Goal: Task Accomplishment & Management: Manage account settings

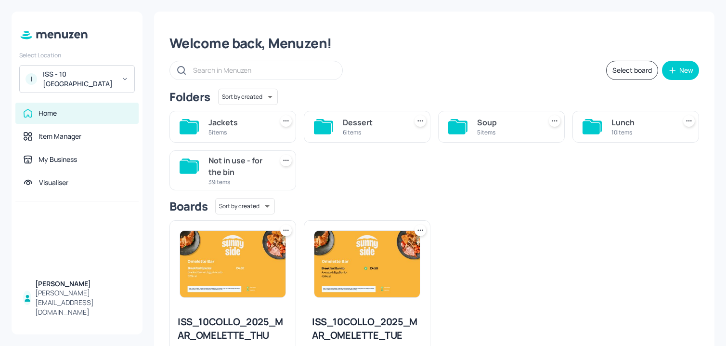
click at [108, 84] on div "ISS - 10 South Collonade" at bounding box center [79, 78] width 73 height 19
click at [67, 76] on div "ISS - 10 [GEOGRAPHIC_DATA]" at bounding box center [79, 78] width 73 height 19
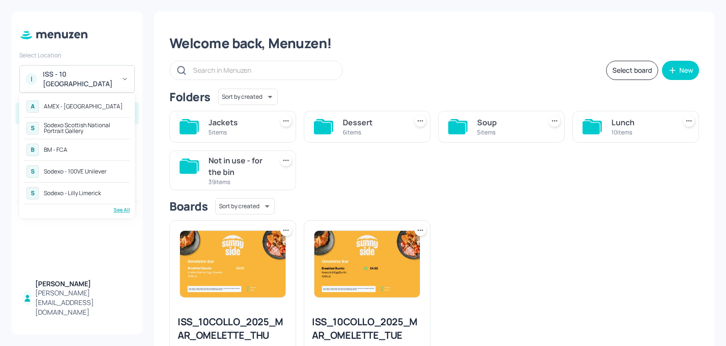
click at [67, 151] on div "BM - FCA" at bounding box center [56, 150] width 24 height 6
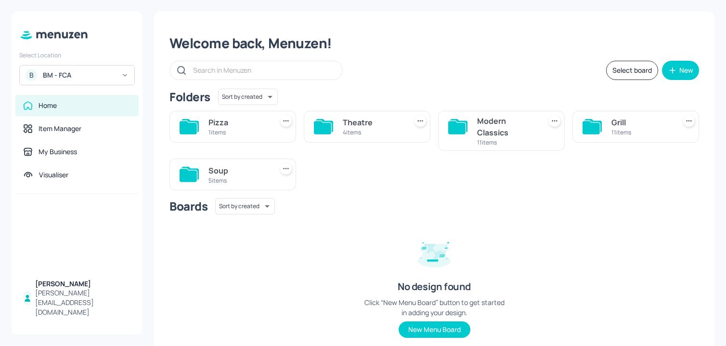
click at [225, 117] on div "Pizza" at bounding box center [238, 123] width 60 height 12
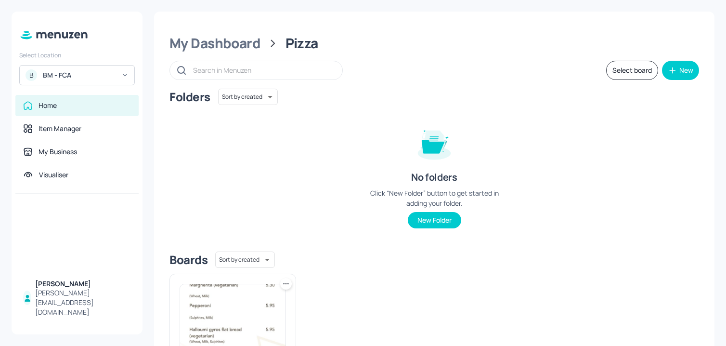
scroll to position [104, 0]
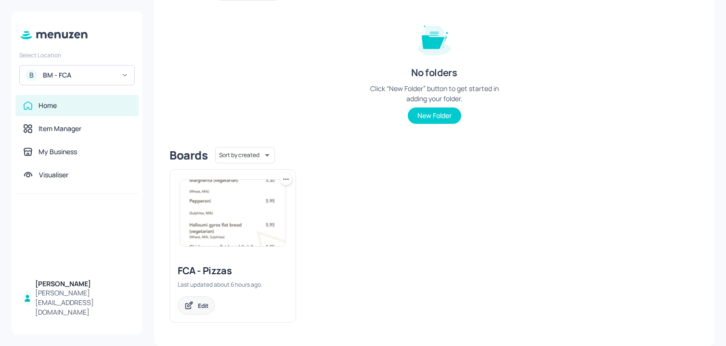
click at [201, 303] on div "Edit" at bounding box center [203, 305] width 11 height 8
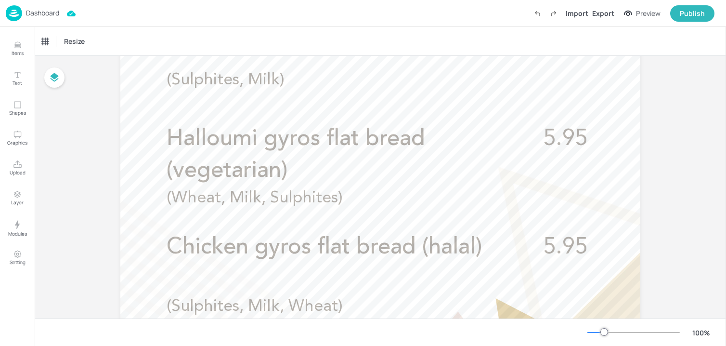
scroll to position [476, 0]
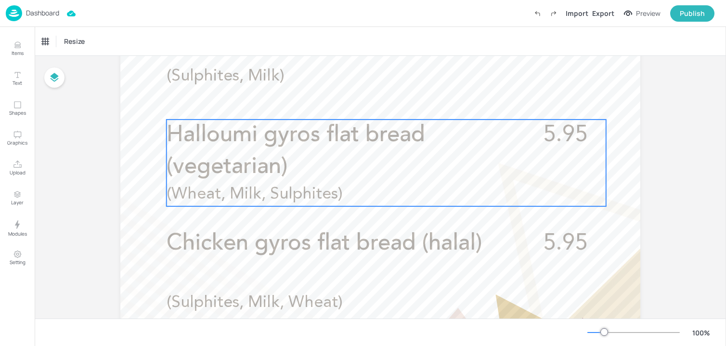
click at [301, 154] on p "Halloumi gyros flat bread (vegetarian)" at bounding box center [344, 151] width 354 height 64
click at [376, 100] on icon "Edit Item" at bounding box center [380, 103] width 8 height 8
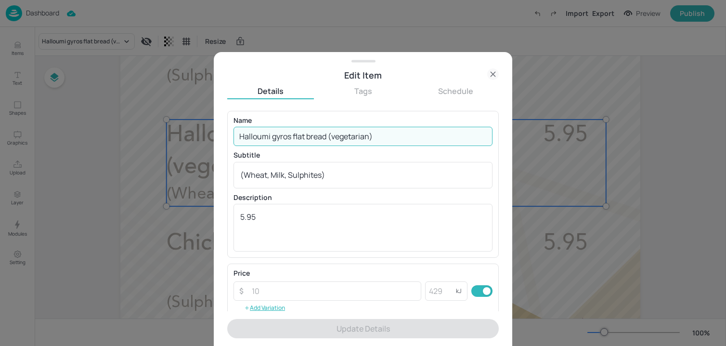
click at [307, 136] on input "Halloumi gyros flat bread (vegetarian)" at bounding box center [363, 136] width 259 height 19
paste input "Meat feast - Sausage, ham, pepperoni, chicken and red onion"
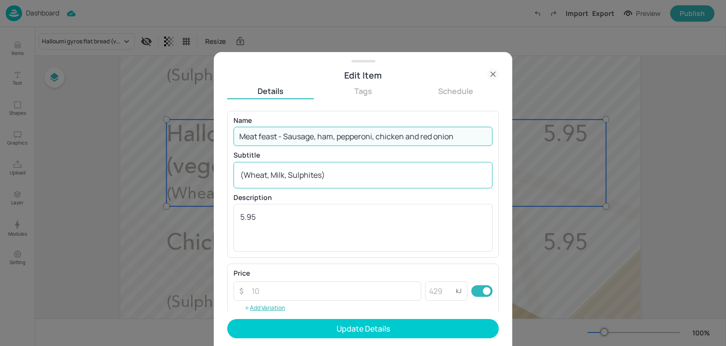
type input "Meat feast - Sausage, ham, pepperoni, chicken and red onion"
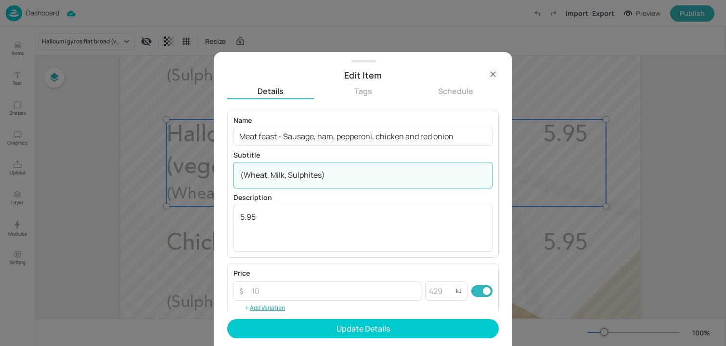
click at [310, 174] on textarea "(Wheat, Milk, Sulphites)" at bounding box center [363, 174] width 246 height 11
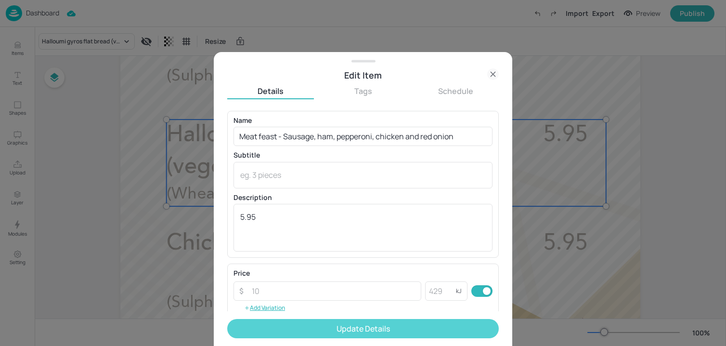
click at [319, 321] on button "Update Details" at bounding box center [363, 328] width 272 height 19
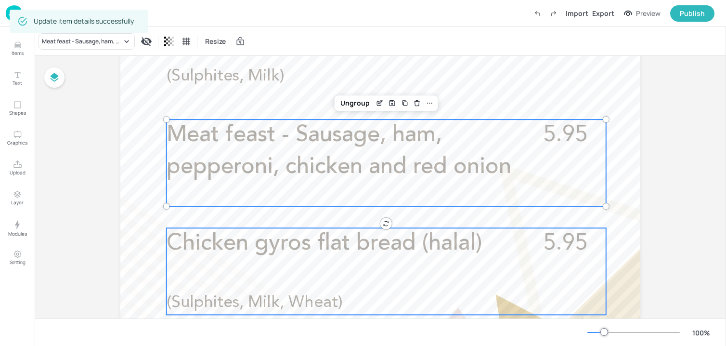
click at [390, 264] on div "Chicken gyros flat bread (halal) 5.95 (Sulphites, Milk, Wheat)" at bounding box center [387, 271] width 440 height 87
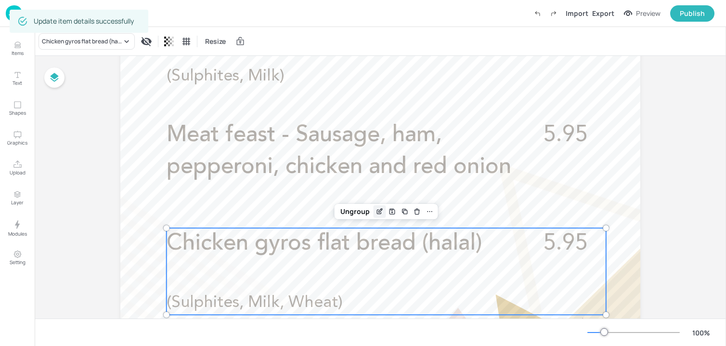
click at [376, 209] on icon "Edit Item" at bounding box center [380, 212] width 8 height 8
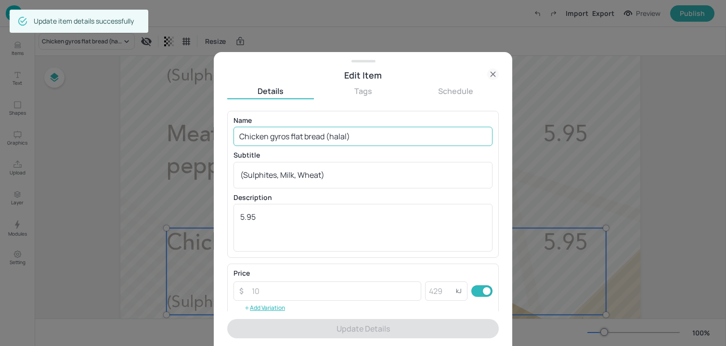
click at [340, 138] on input "Chicken gyros flat bread (halal)" at bounding box center [363, 136] width 259 height 19
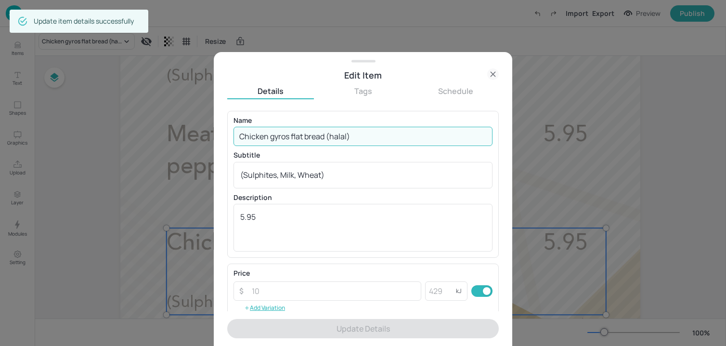
click at [340, 138] on input "Chicken gyros flat bread (halal)" at bounding box center [363, 136] width 259 height 19
paste input "Caprese - Buffalo mozzarella pesto"
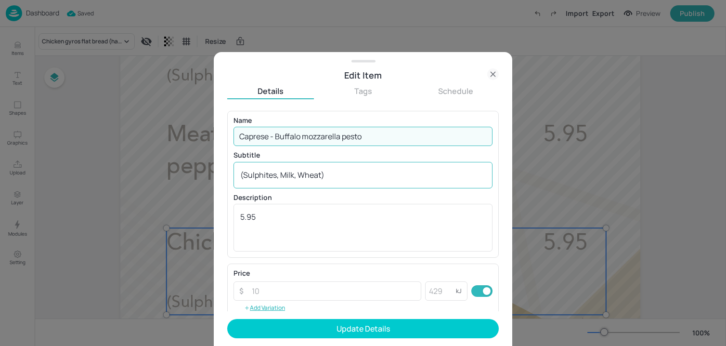
type input "Caprese - Buffalo mozzarella pesto"
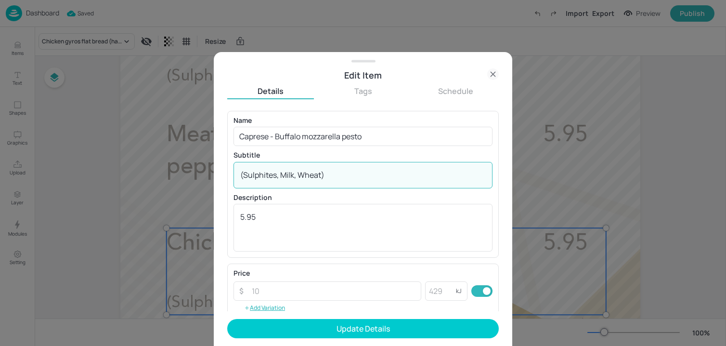
click at [321, 172] on textarea "(Sulphites, Milk, Wheat)" at bounding box center [363, 174] width 246 height 11
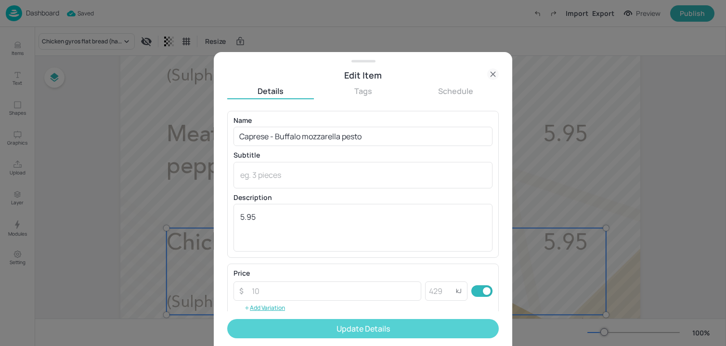
click at [307, 322] on button "Update Details" at bounding box center [363, 328] width 272 height 19
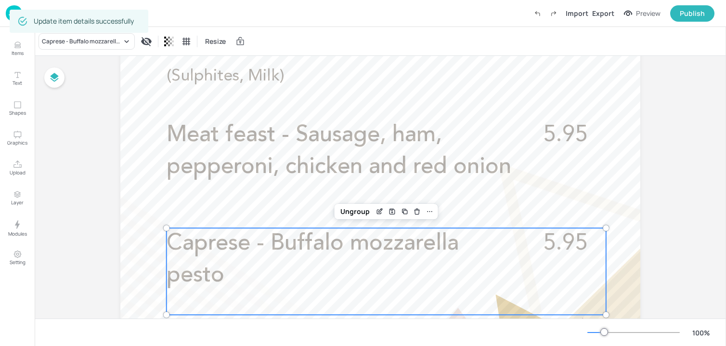
click at [644, 209] on div "Board FCA - Pizzas Margherita (vegetarian) 5.30 (Wheat, Milk) Pepperoni 5.95 (S…" at bounding box center [380, 69] width 574 height 979
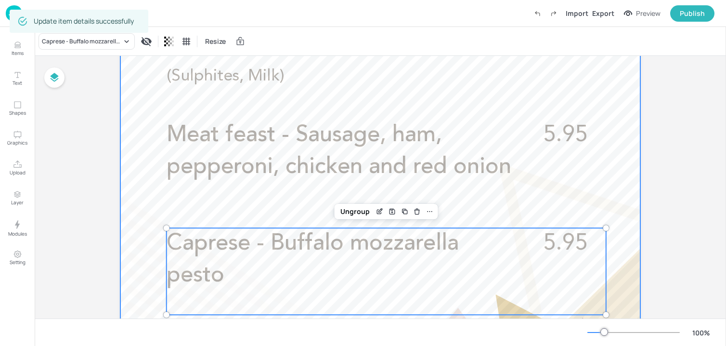
click at [619, 208] on div at bounding box center [380, 73] width 520 height 924
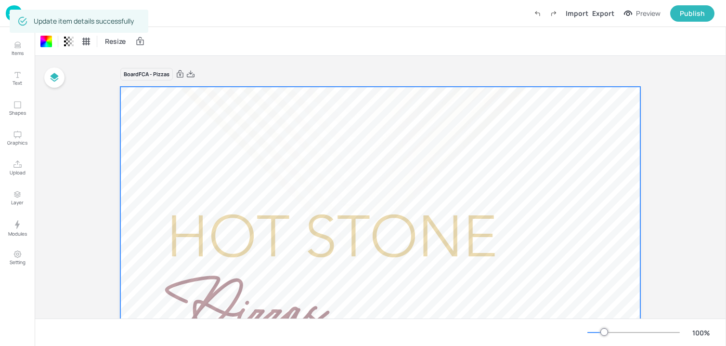
click at [7, 16] on img at bounding box center [14, 13] width 16 height 16
click at [6, 17] on img at bounding box center [14, 13] width 16 height 16
click at [13, 12] on img at bounding box center [14, 13] width 16 height 16
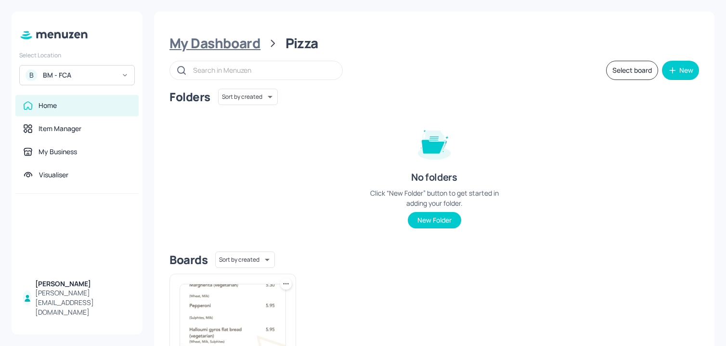
click at [236, 52] on div "My Dashboard" at bounding box center [214, 43] width 91 height 17
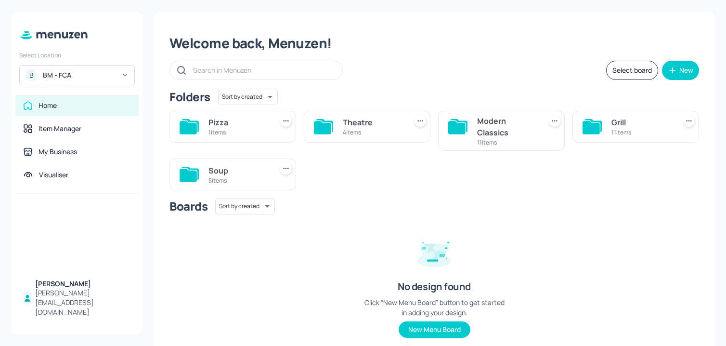
click at [364, 128] on div "4 items" at bounding box center [373, 132] width 60 height 8
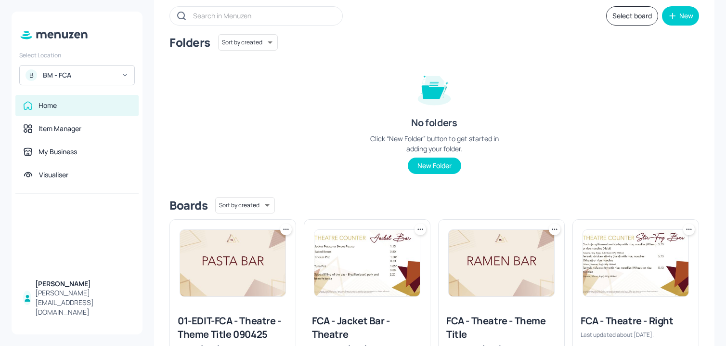
scroll to position [118, 0]
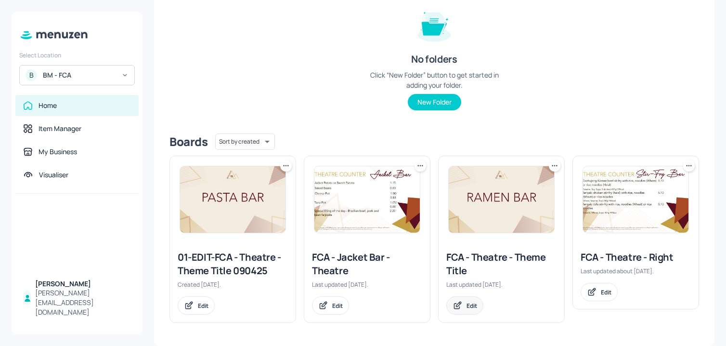
click at [469, 301] on div "Edit" at bounding box center [472, 305] width 11 height 8
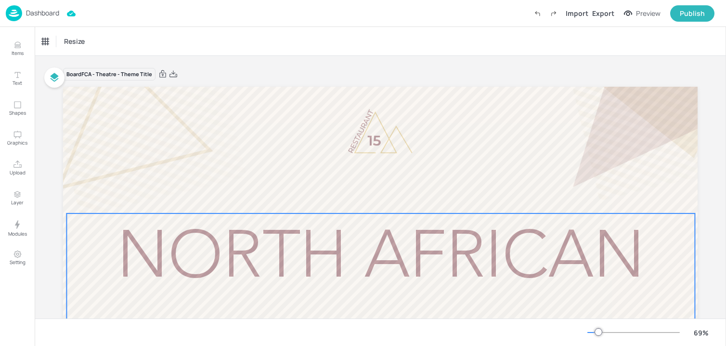
click at [458, 258] on span "North African Bar" at bounding box center [381, 305] width 528 height 158
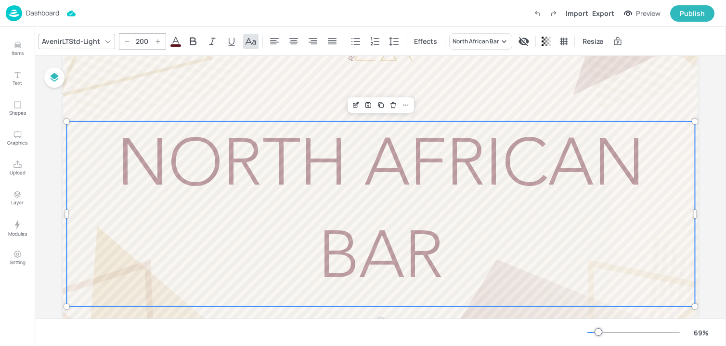
scroll to position [84, 0]
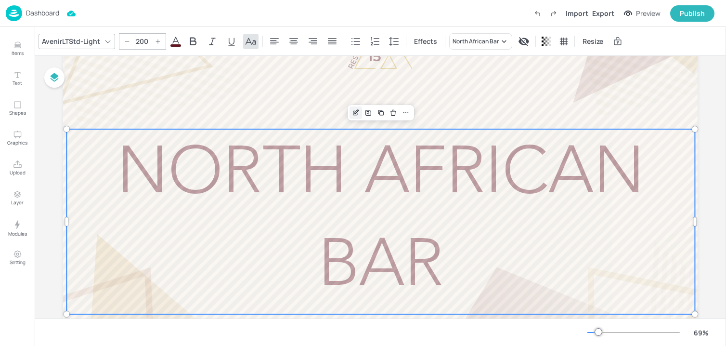
click at [355, 114] on icon "Edit Item" at bounding box center [356, 113] width 8 height 8
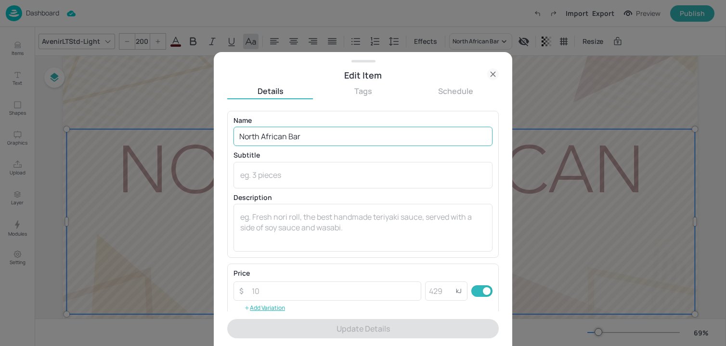
click at [308, 134] on input "North African Bar" at bounding box center [363, 136] width 259 height 19
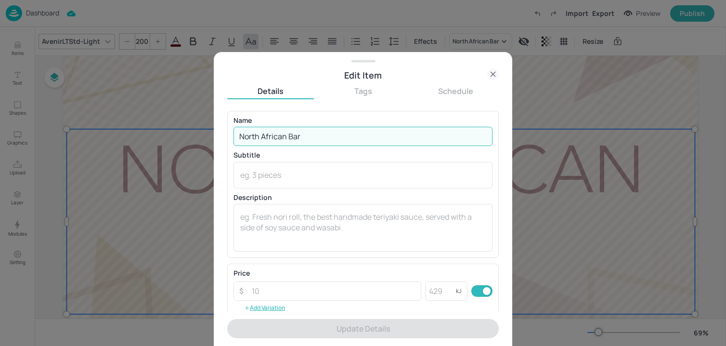
click at [308, 134] on input "North African Bar" at bounding box center [363, 136] width 259 height 19
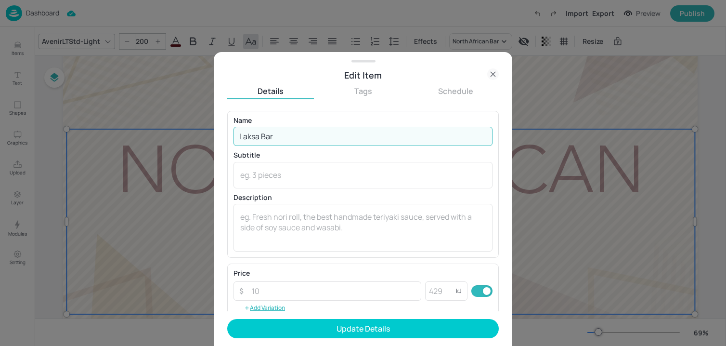
type input "Laksa Bar"
click at [308, 341] on form "Name Laksa Bar ​ Subtitle x ​ Description x ​ Price ​ ​ kJ ​ Add Variation Item…" at bounding box center [363, 228] width 272 height 235
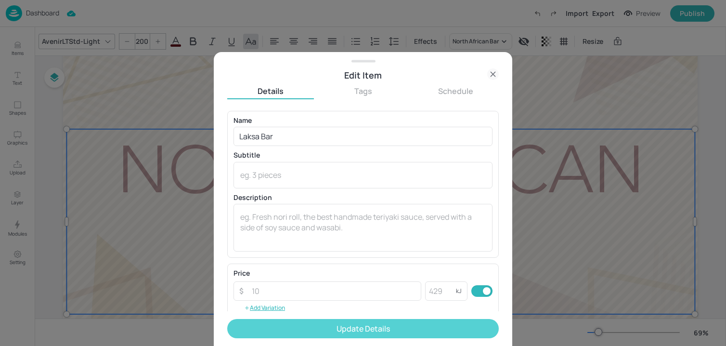
click at [307, 335] on button "Update Details" at bounding box center [363, 328] width 272 height 19
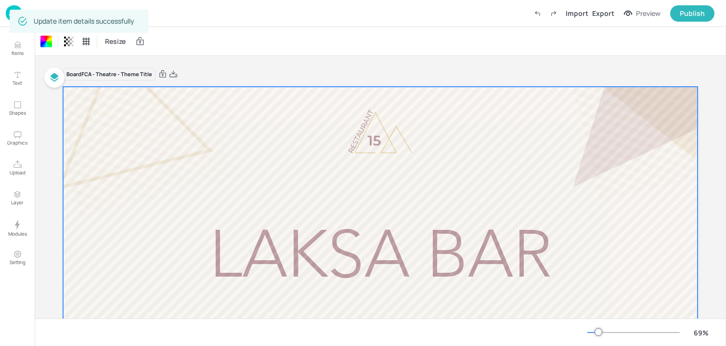
click at [8, 19] on img at bounding box center [14, 13] width 16 height 16
click at [7, 14] on img at bounding box center [14, 13] width 16 height 16
click at [7, 18] on img at bounding box center [14, 13] width 16 height 16
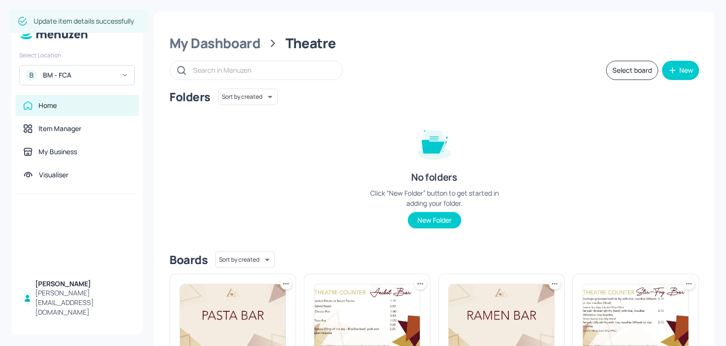
scroll to position [118, 0]
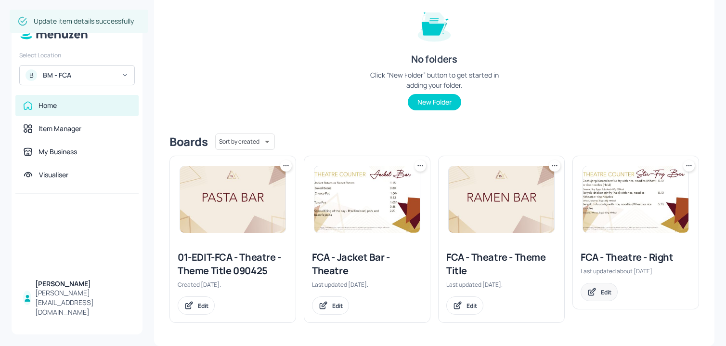
click at [607, 297] on div "Edit" at bounding box center [599, 292] width 37 height 18
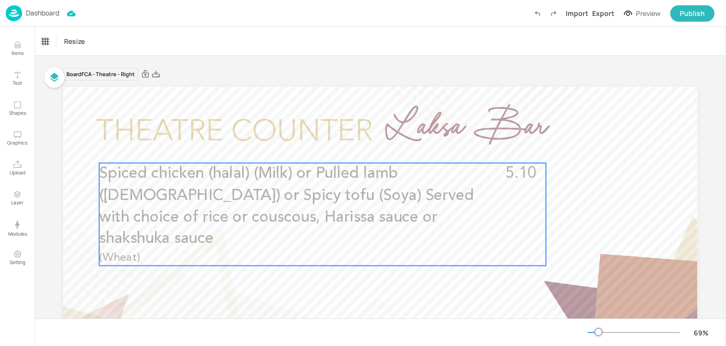
click at [294, 218] on span "Spiced chicken (halal) (Milk) or Pulled lamb (halal) or Spicy tofu (Soya) Serve…" at bounding box center [286, 206] width 375 height 81
click at [317, 145] on icon "Edit Item" at bounding box center [317, 144] width 1 height 1
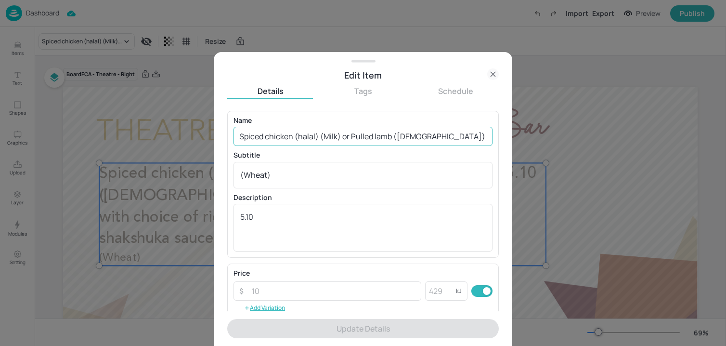
click at [355, 136] on input "Spiced chicken (halal) (Milk) or Pulled lamb (halal) or Spicy tofu (Soya) Serve…" at bounding box center [363, 136] width 259 height 19
paste input "Laksa bar - Choice of chicken, Prawn or tofu with a classic laksa sauce. Choice…"
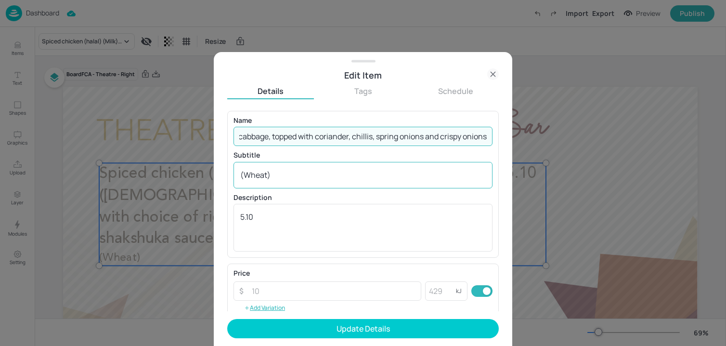
type input "Laksa bar - Choice of chicken, Prawn or tofu with a classic laksa sauce. Choice…"
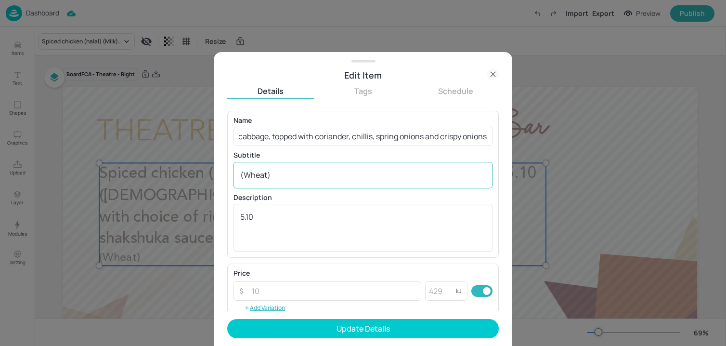
scroll to position [0, 0]
click at [327, 185] on div "(Wheat) x ​" at bounding box center [363, 175] width 259 height 26
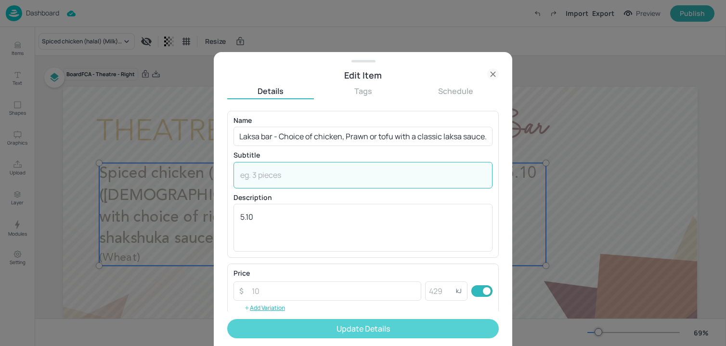
click at [304, 324] on button "Update Details" at bounding box center [363, 328] width 272 height 19
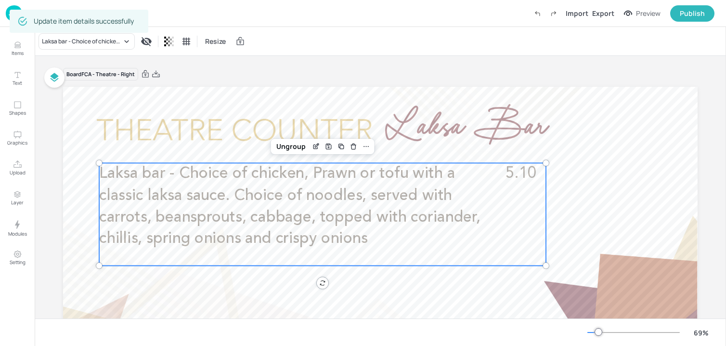
click at [304, 324] on div "69 %" at bounding box center [380, 331] width 691 height 27
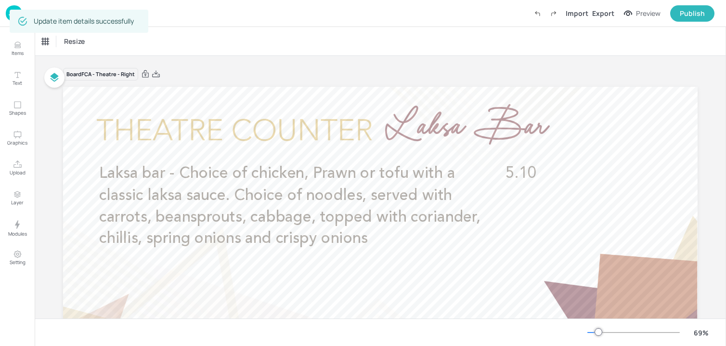
click at [7, 13] on img at bounding box center [14, 13] width 16 height 16
click at [6, 16] on img at bounding box center [14, 13] width 16 height 16
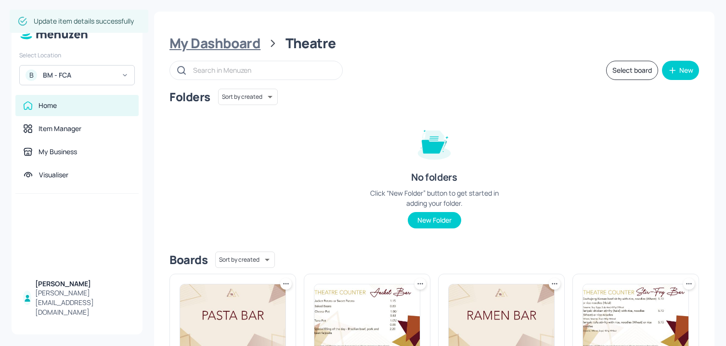
click at [250, 46] on div "My Dashboard" at bounding box center [214, 43] width 91 height 17
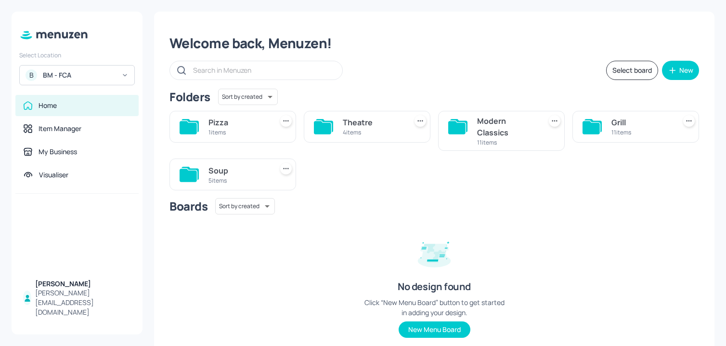
click at [239, 171] on div "Soup" at bounding box center [238, 171] width 60 height 12
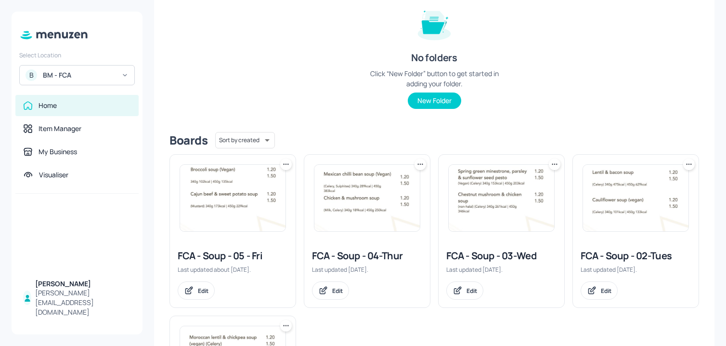
scroll to position [266, 0]
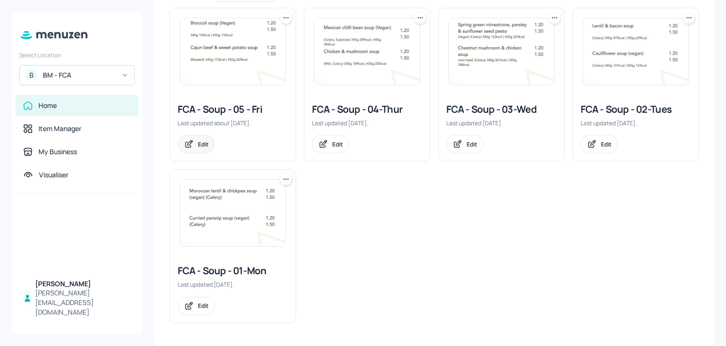
click at [198, 144] on div "Edit" at bounding box center [203, 144] width 11 height 8
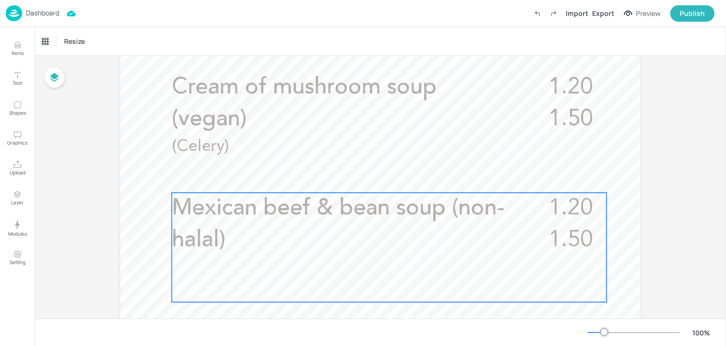
scroll to position [302, 0]
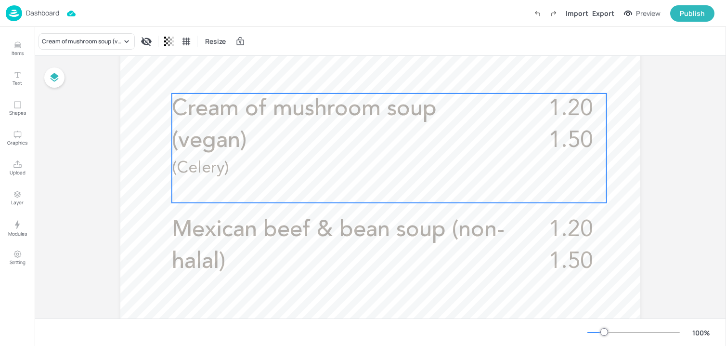
click at [328, 136] on p "Cream of mushroom soup (vegan)" at bounding box center [342, 125] width 340 height 64
click at [381, 78] on icon "Edit Item" at bounding box center [383, 76] width 4 height 4
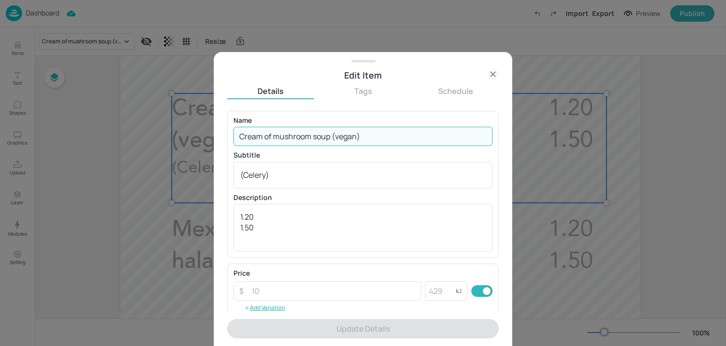
click at [311, 128] on input "Cream of mushroom soup (vegan)" at bounding box center [363, 136] width 259 height 19
paste input "Mexican bean"
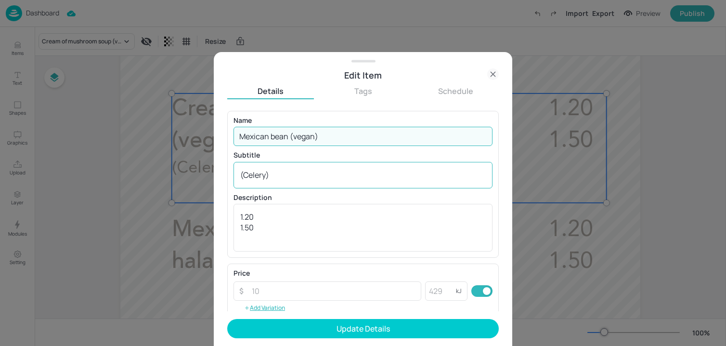
type input "Mexican bean (vegan)"
click at [299, 169] on textarea "(Celery)" at bounding box center [363, 174] width 246 height 11
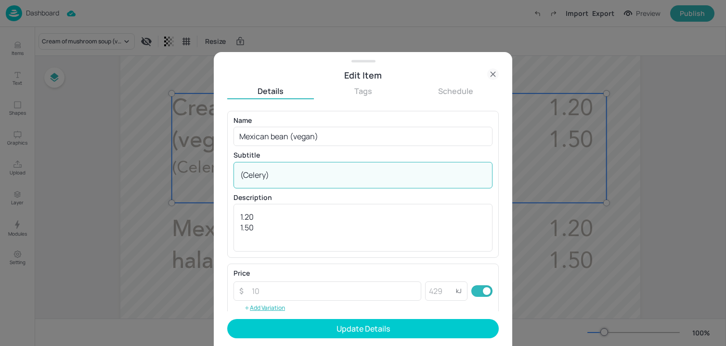
click at [299, 169] on textarea "(Celery)" at bounding box center [363, 174] width 246 height 11
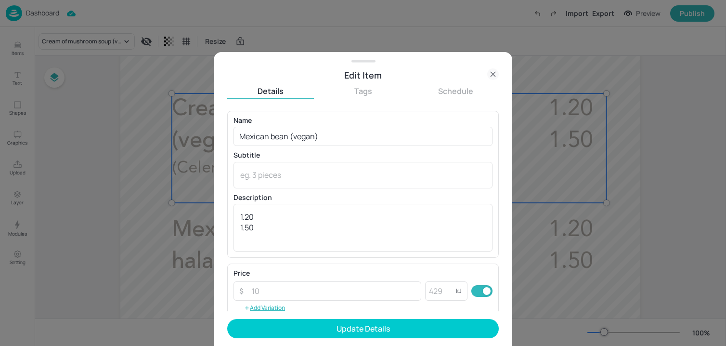
click at [294, 318] on form "Name Mexican bean (vegan) ​ Subtitle x ​ Description 1.20 1.50 x ​ Price ​ ​ kJ…" at bounding box center [363, 228] width 272 height 235
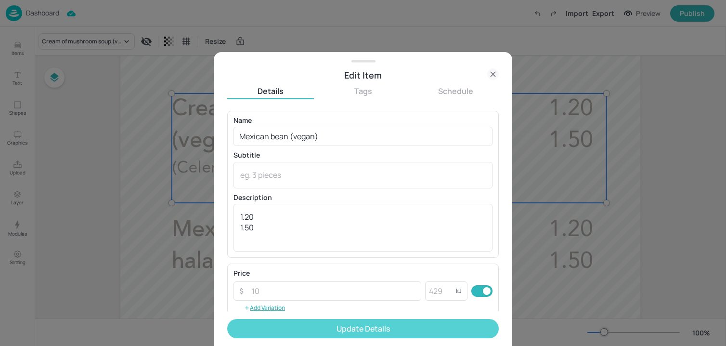
click at [295, 323] on button "Update Details" at bounding box center [363, 328] width 272 height 19
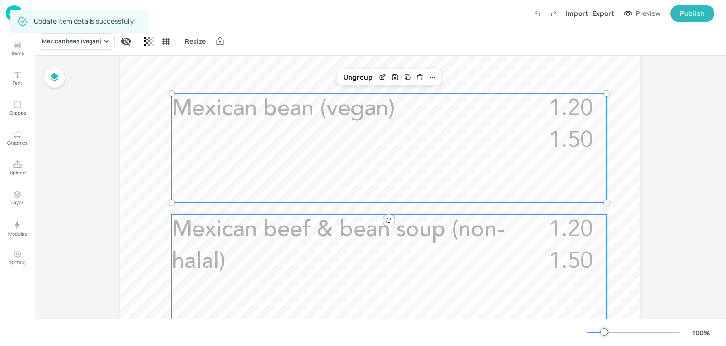
click at [270, 258] on p "Mexican beef & bean soup (non-halal)" at bounding box center [342, 246] width 340 height 64
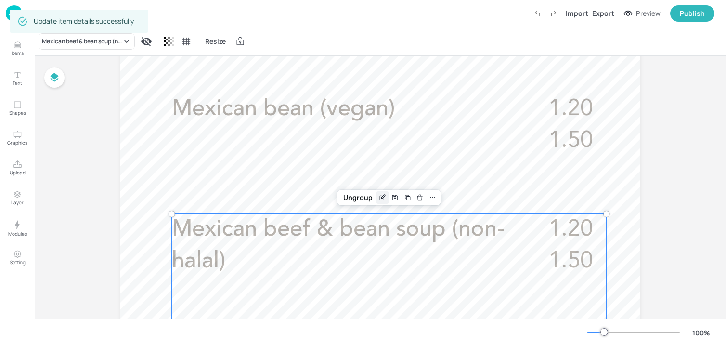
click at [377, 194] on div "Edit Item" at bounding box center [383, 197] width 13 height 13
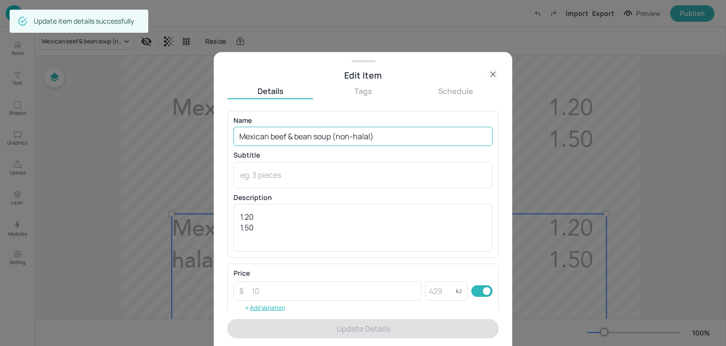
click at [328, 144] on input "Mexican beef & bean soup (non-halal)" at bounding box center [363, 136] width 259 height 19
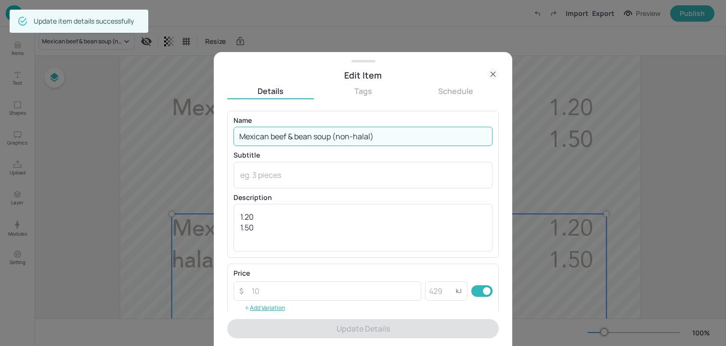
click at [328, 144] on input "Mexican beef & bean soup (non-halal)" at bounding box center [363, 136] width 259 height 19
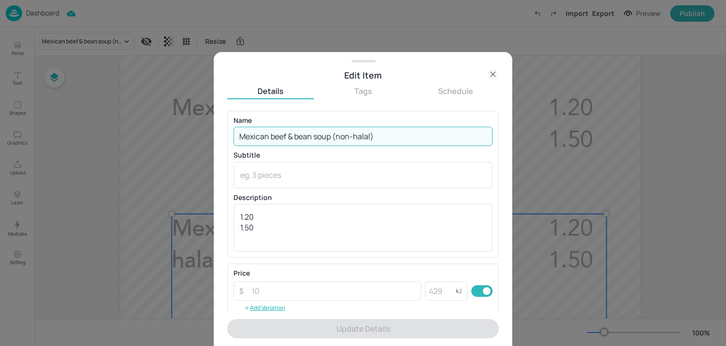
click at [328, 144] on input "Mexican beef & bean soup (non-halal)" at bounding box center [363, 136] width 259 height 19
paste input "Soup of the day"
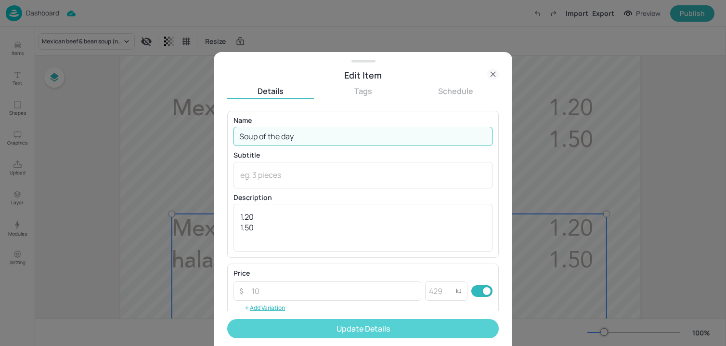
type input "Soup of the day"
click at [322, 319] on button "Update Details" at bounding box center [363, 328] width 272 height 19
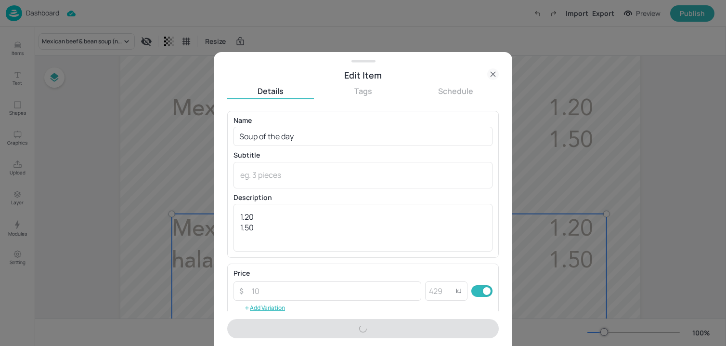
click at [322, 323] on form "Name Soup of the day ​ Subtitle x ​ Description 1.20 1.50 x ​ Price ​ ​ kJ ​ Ad…" at bounding box center [363, 228] width 272 height 235
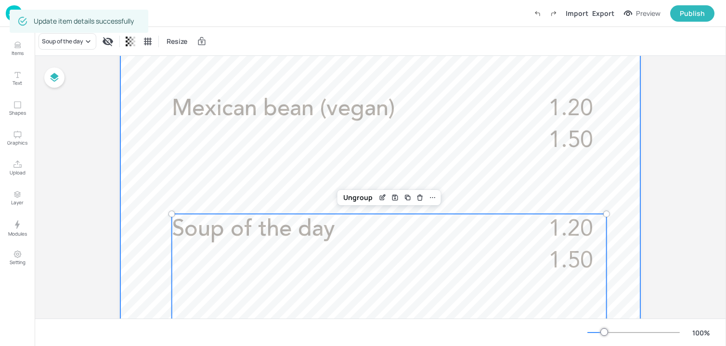
click at [161, 171] on div at bounding box center [380, 247] width 520 height 924
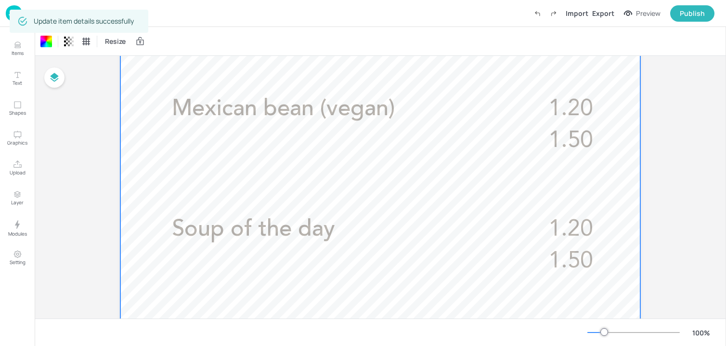
click at [11, 9] on div "Update item details successfully" at bounding box center [79, 21] width 139 height 29
click at [9, 9] on img at bounding box center [14, 13] width 16 height 16
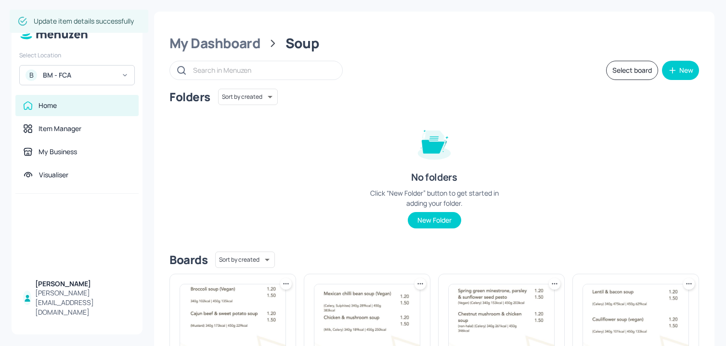
click at [237, 56] on div "My Dashboard Soup Select board New Folders Sort by created id ​ No folders Clic…" at bounding box center [434, 312] width 560 height 600
click at [232, 49] on div "My Dashboard" at bounding box center [214, 43] width 91 height 17
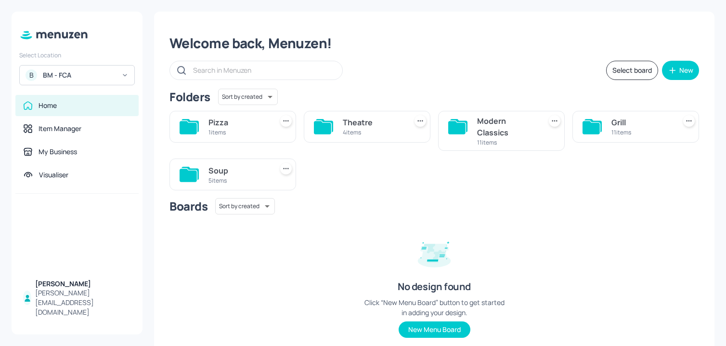
click at [655, 135] on div "11 items" at bounding box center [641, 132] width 60 height 8
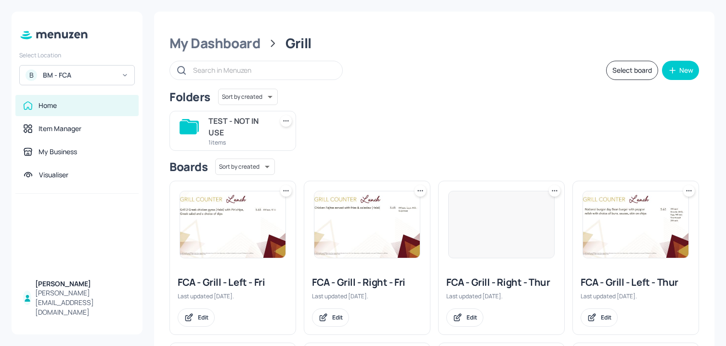
scroll to position [30, 0]
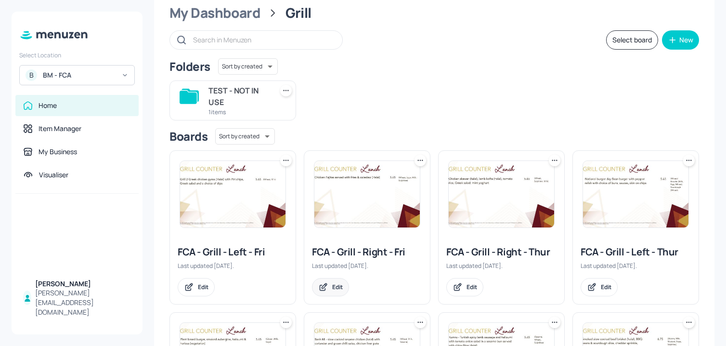
click at [324, 287] on icon at bounding box center [323, 287] width 10 height 10
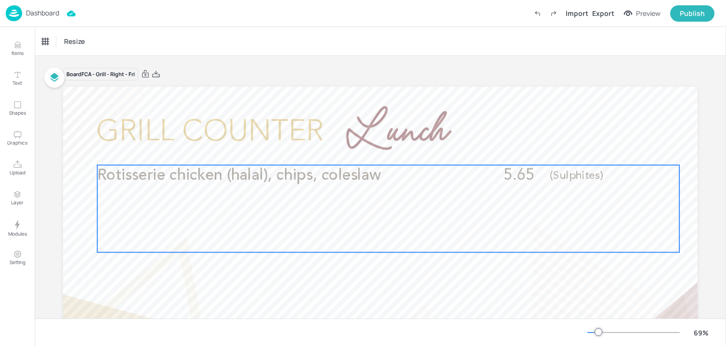
click at [307, 190] on div "Rotisserie chicken (halal), chips, coleslaw 5.65 (Sulphites)" at bounding box center [388, 208] width 582 height 87
click at [379, 148] on icon "Edit Item" at bounding box center [381, 149] width 4 height 4
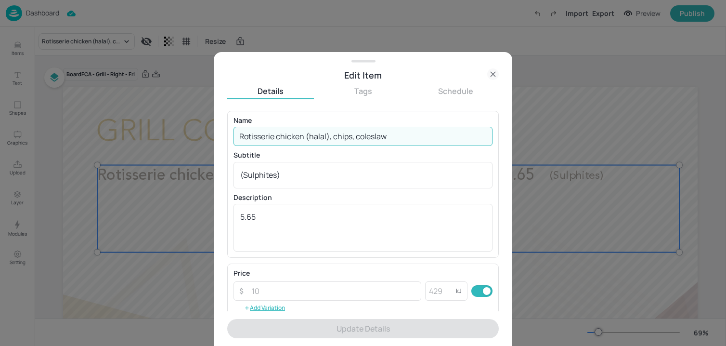
click at [298, 138] on input "Rotisserie chicken (halal), chips, coleslaw" at bounding box center [363, 136] width 259 height 19
paste input "text"
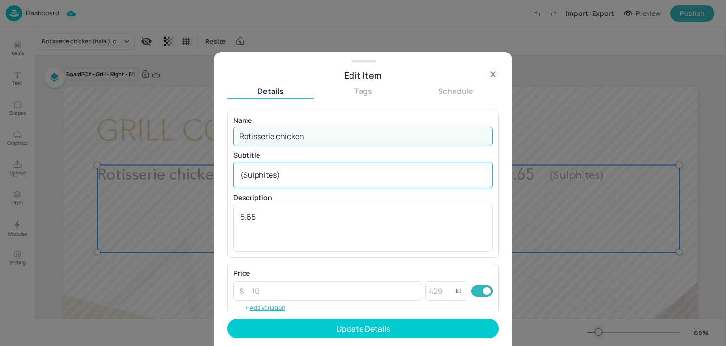
type input "Rotisserie chicken"
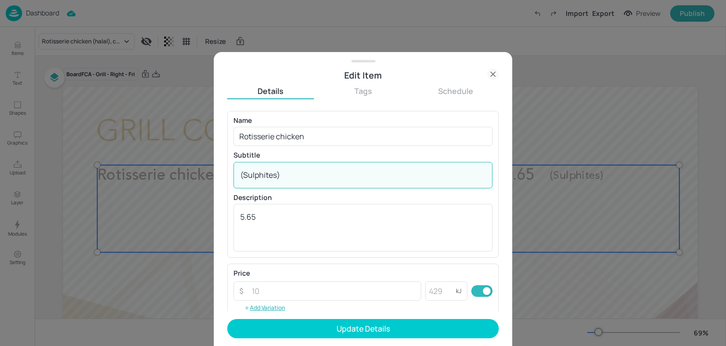
click at [264, 171] on textarea "(Sulphites)" at bounding box center [363, 174] width 246 height 11
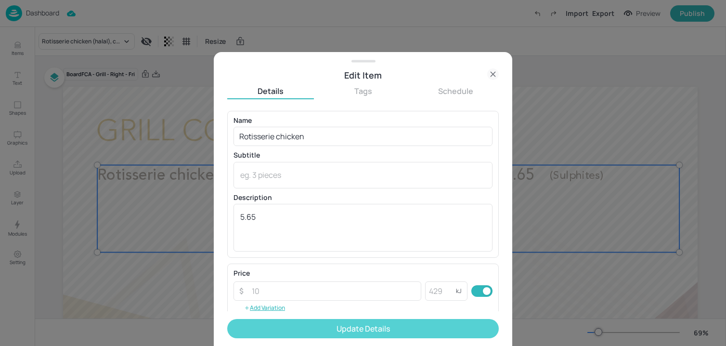
click at [272, 330] on button "Update Details" at bounding box center [363, 328] width 272 height 19
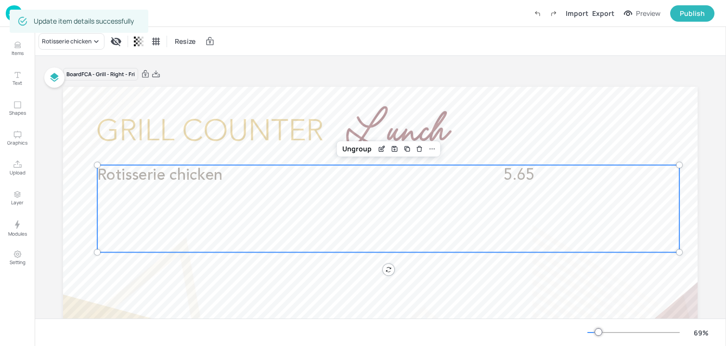
click at [7, 17] on img at bounding box center [14, 13] width 16 height 16
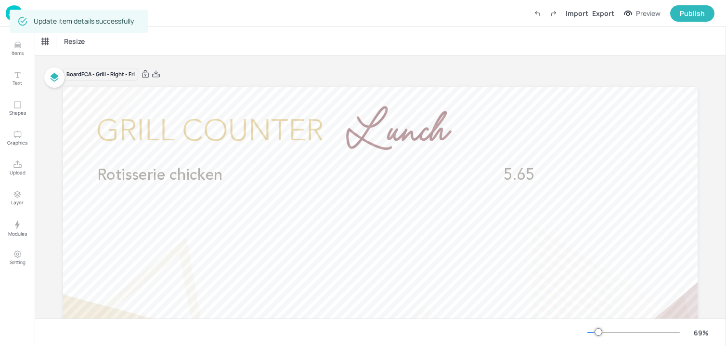
click at [6, 16] on img at bounding box center [14, 13] width 16 height 16
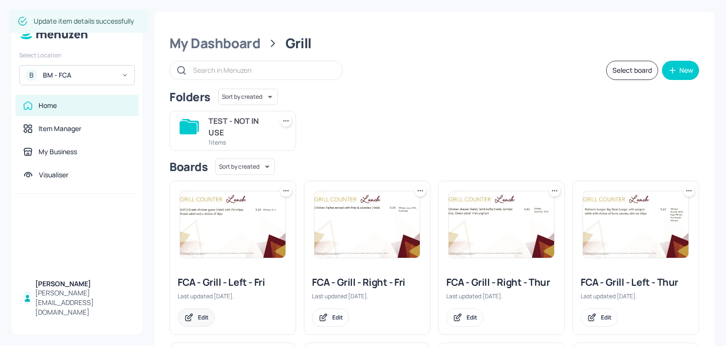
click at [194, 319] on div "Edit" at bounding box center [196, 317] width 37 height 18
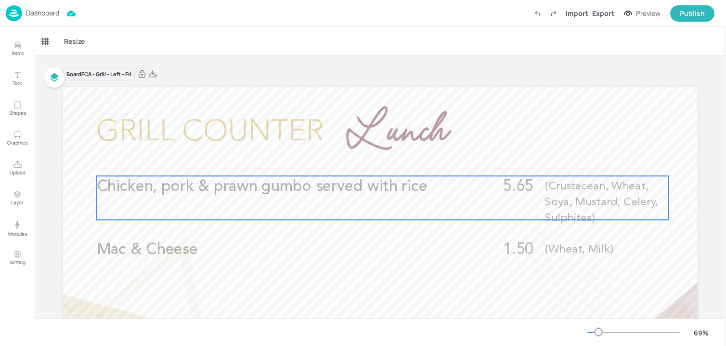
click at [243, 198] on div "Chicken, pork & prawn gumbo served with rice 5.65 (Crustacean, Wheat, Soya, Mus…" at bounding box center [383, 198] width 572 height 44
click at [377, 162] on icon "Edit Item" at bounding box center [376, 160] width 8 height 8
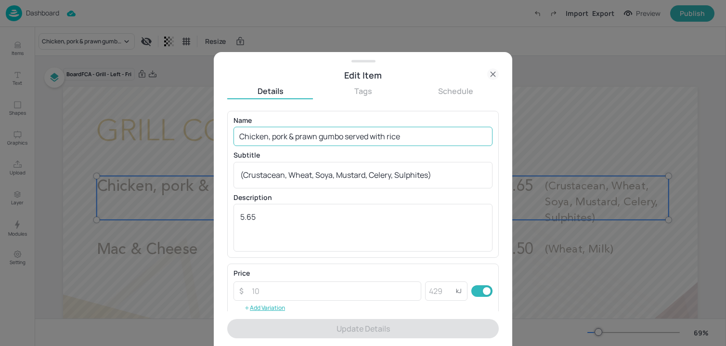
click at [262, 142] on input "Chicken, pork & prawn gumbo served with rice" at bounding box center [363, 136] width 259 height 19
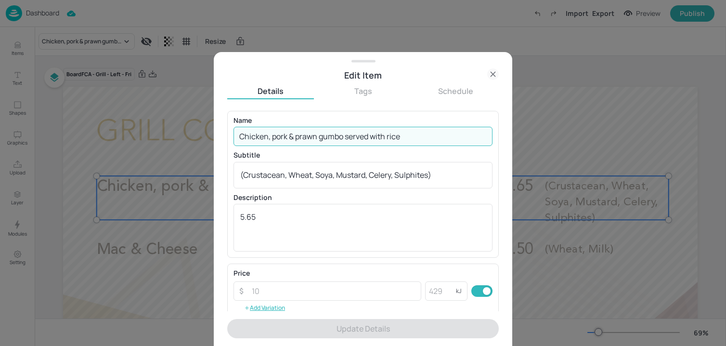
click at [262, 142] on input "Chicken, pork & prawn gumbo served with rice" at bounding box center [363, 136] width 259 height 19
paste input "Wrap of the day!"
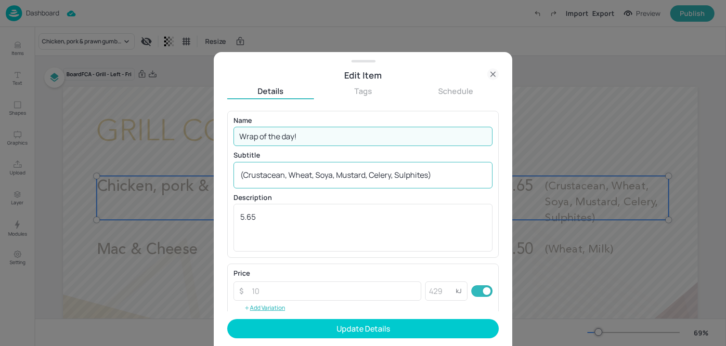
type input "Wrap of the day!"
click at [263, 175] on textarea "(Crustacean, Wheat, Soya, Mustard, Celery, Sulphites)" at bounding box center [363, 174] width 246 height 11
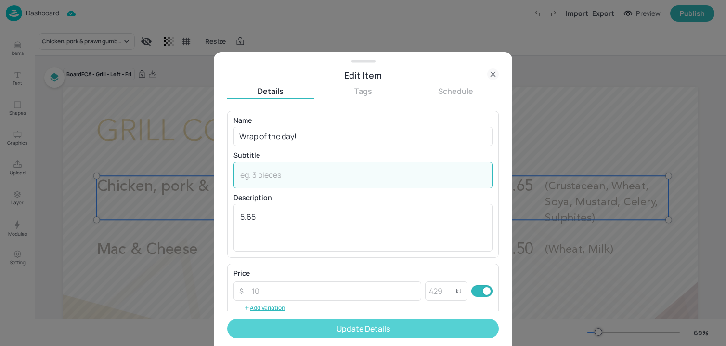
click at [283, 323] on button "Update Details" at bounding box center [363, 328] width 272 height 19
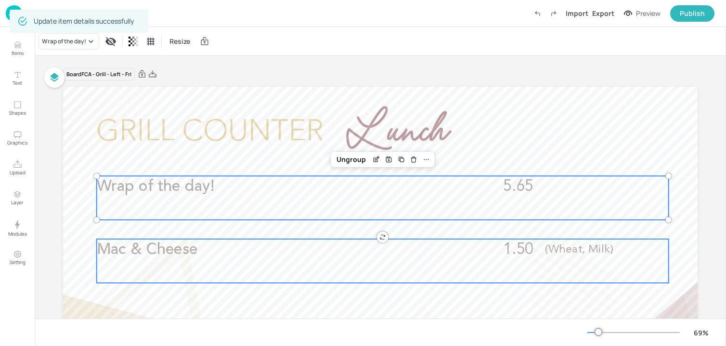
click at [151, 252] on span "Mac & Cheese" at bounding box center [147, 249] width 101 height 15
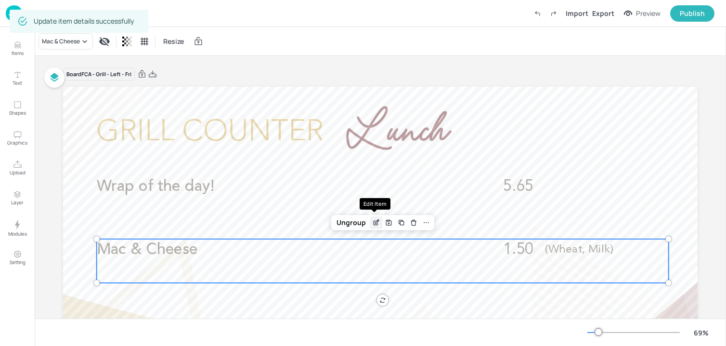
click at [378, 222] on div "Edit Item" at bounding box center [376, 222] width 13 height 13
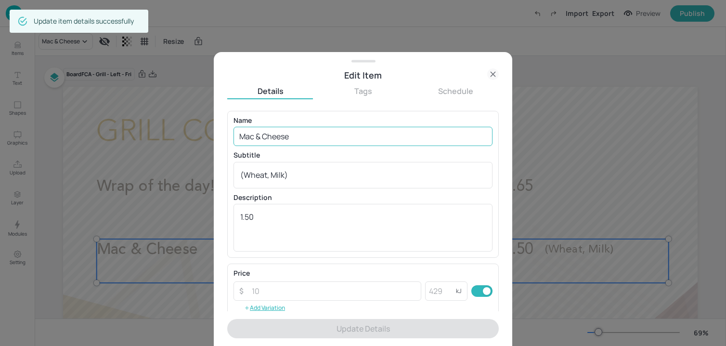
click at [277, 137] on input "Mac & Cheese" at bounding box center [363, 136] width 259 height 19
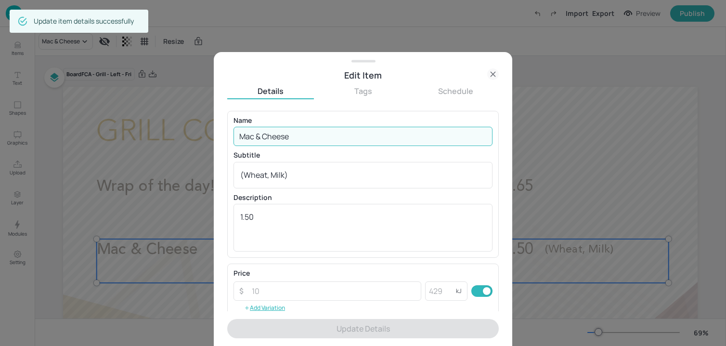
click at [277, 137] on input "Mac & Cheese" at bounding box center [363, 136] width 259 height 19
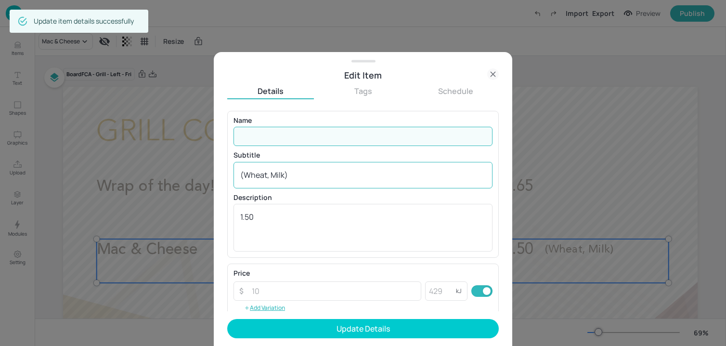
click at [255, 177] on textarea "(Wheat, Milk)" at bounding box center [363, 174] width 246 height 11
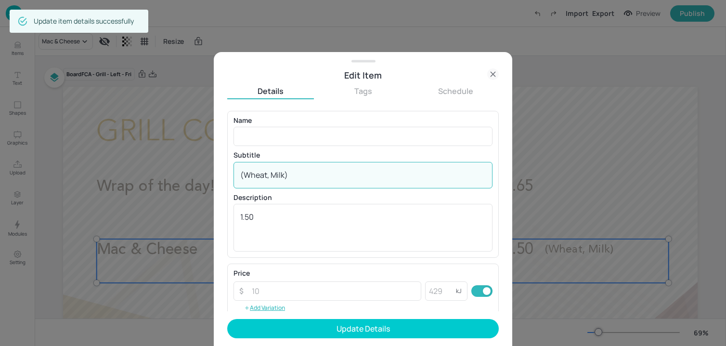
click at [255, 177] on textarea "(Wheat, Milk)" at bounding box center [363, 174] width 246 height 11
click at [261, 227] on textarea "1.50" at bounding box center [363, 227] width 246 height 32
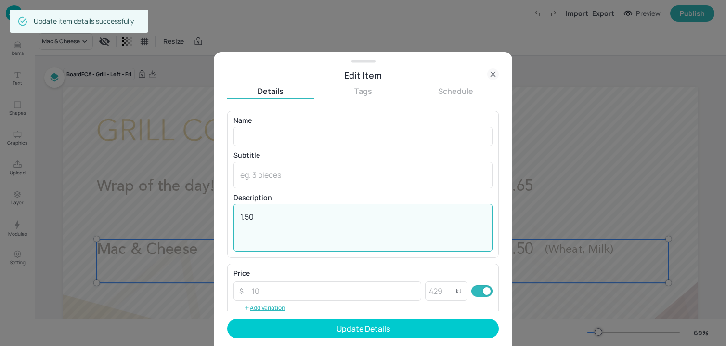
click at [261, 227] on textarea "1.50" at bounding box center [363, 227] width 246 height 32
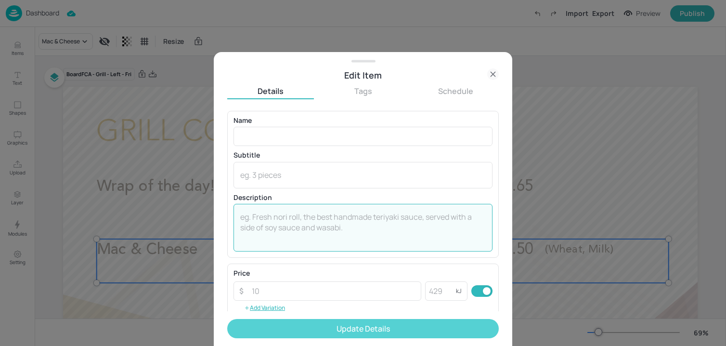
click at [277, 332] on button "Update Details" at bounding box center [363, 328] width 272 height 19
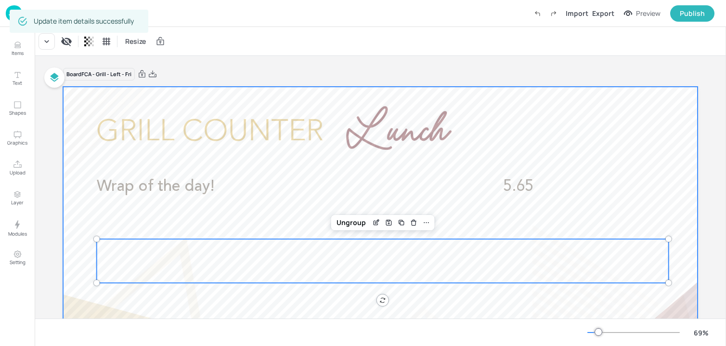
click at [105, 104] on div at bounding box center [380, 265] width 635 height 357
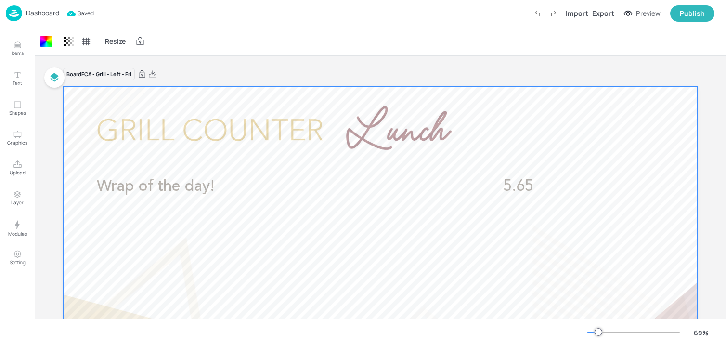
click at [16, 13] on img at bounding box center [14, 13] width 16 height 16
